Goal: Task Accomplishment & Management: Manage account settings

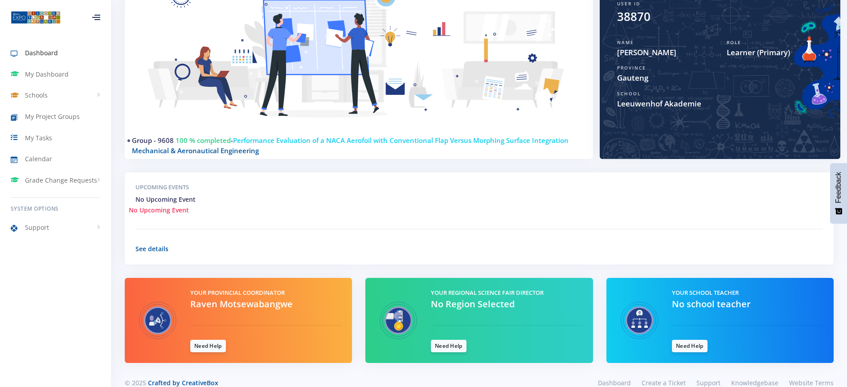
scroll to position [149, 0]
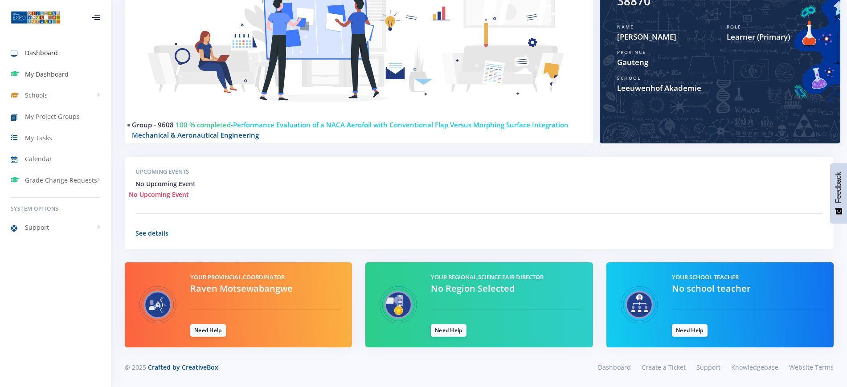
click at [61, 77] on span "My Dashboard" at bounding box center [47, 74] width 44 height 9
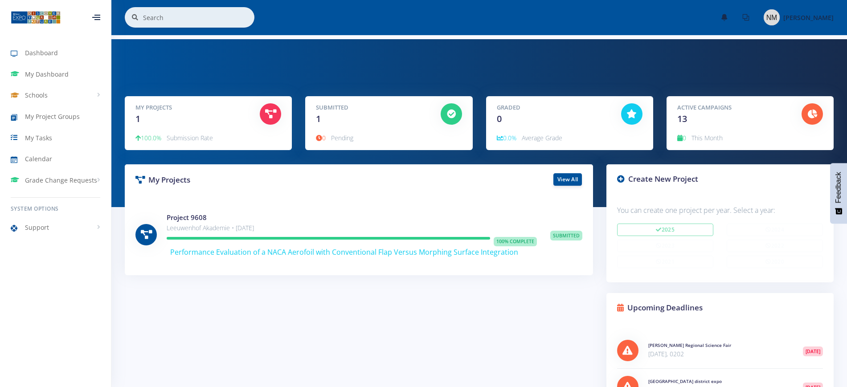
scroll to position [56, 0]
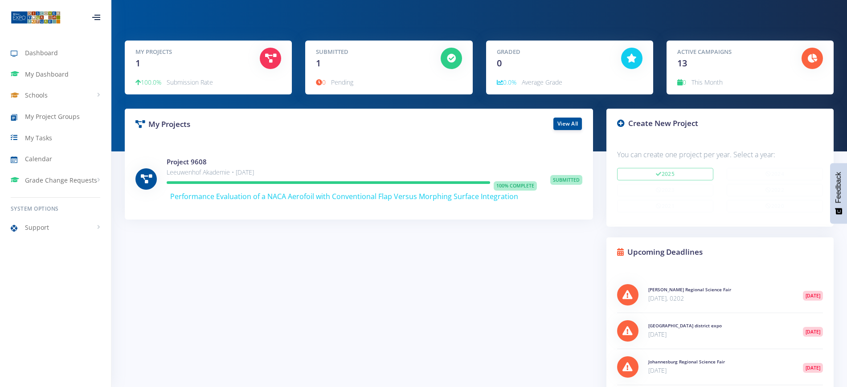
click at [378, 200] on span "Performance Evaluation of a NACA Aerofoil with Conventional Flap Versus Morphin…" at bounding box center [344, 197] width 348 height 10
click at [195, 160] on link "Project 9608" at bounding box center [187, 161] width 40 height 9
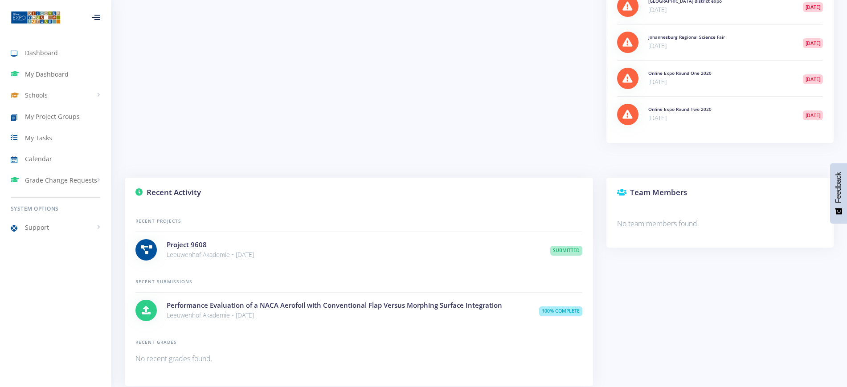
scroll to position [390, 0]
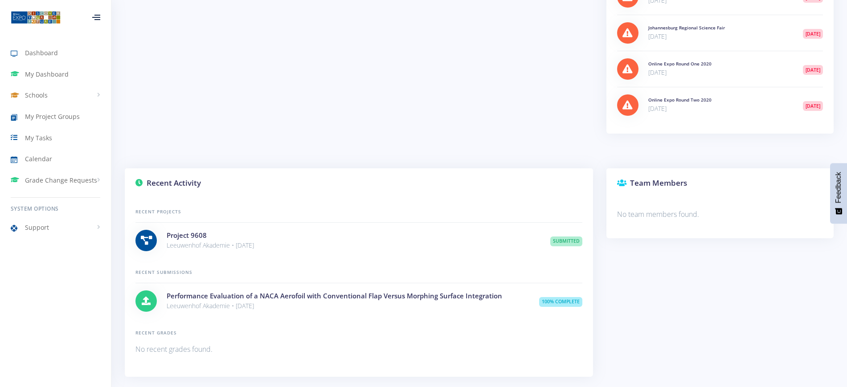
click at [143, 240] on icon at bounding box center [146, 240] width 11 height 9
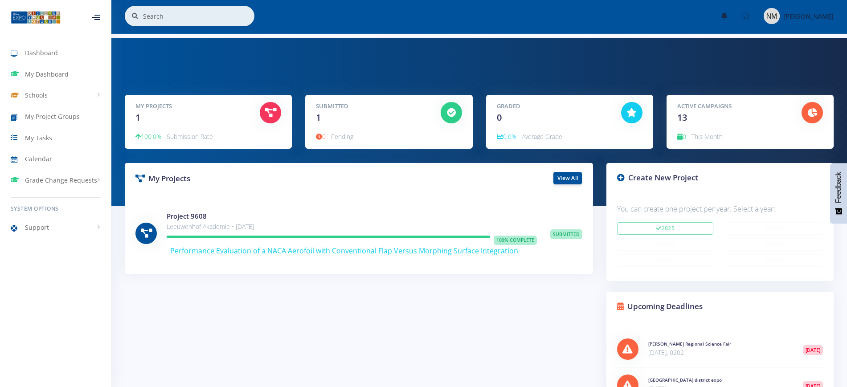
scroll to position [0, 0]
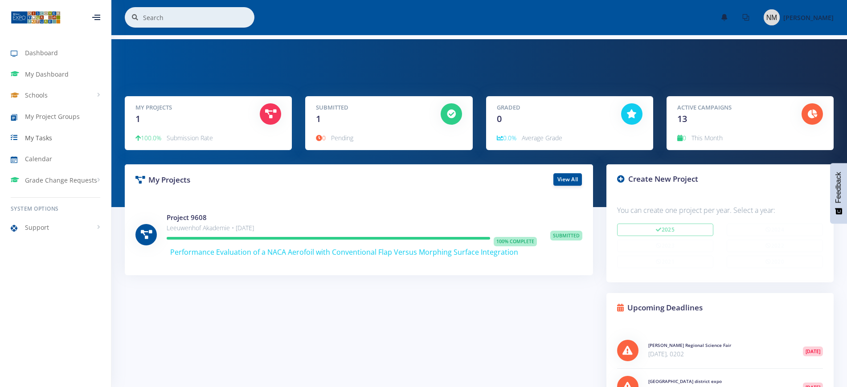
click at [47, 141] on span "My Tasks" at bounding box center [38, 137] width 27 height 9
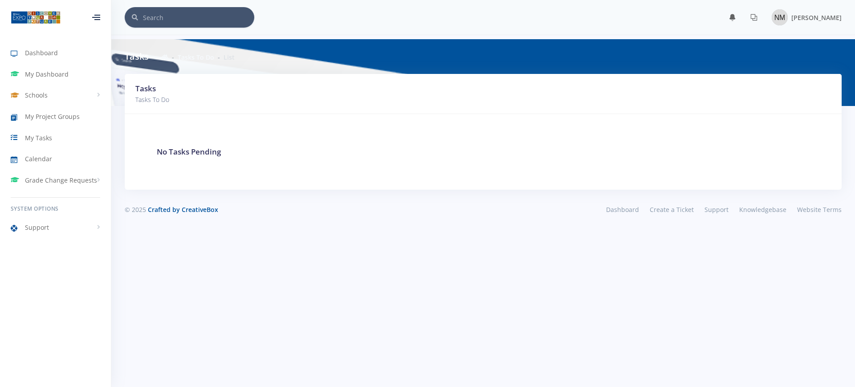
scroll to position [8, 8]
